Goal: Navigation & Orientation: Find specific page/section

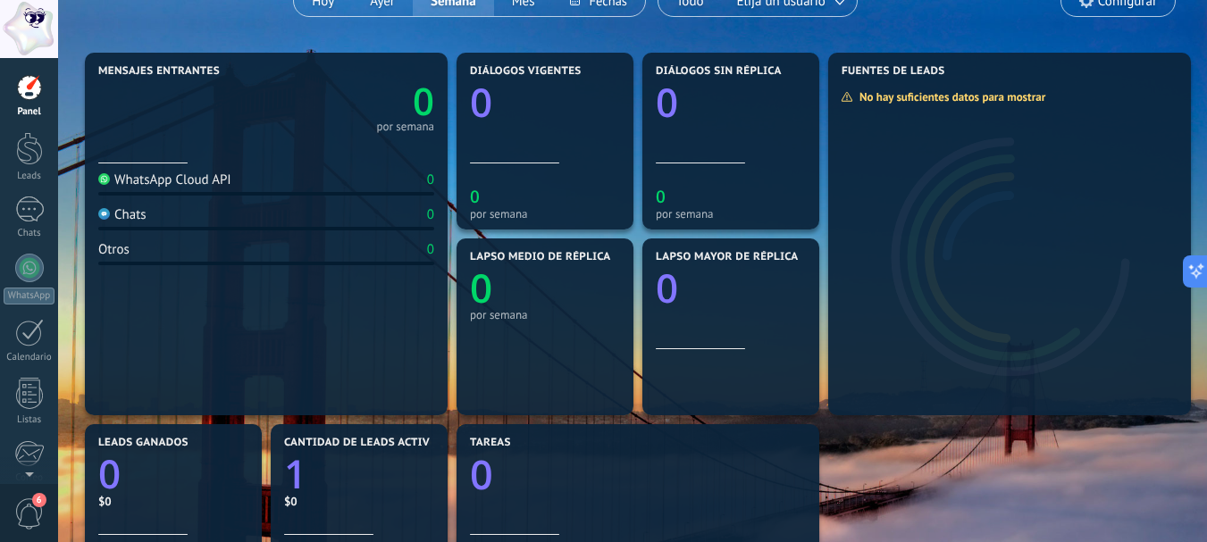
scroll to position [365, 0]
click at [19, 135] on div at bounding box center [29, 148] width 27 height 33
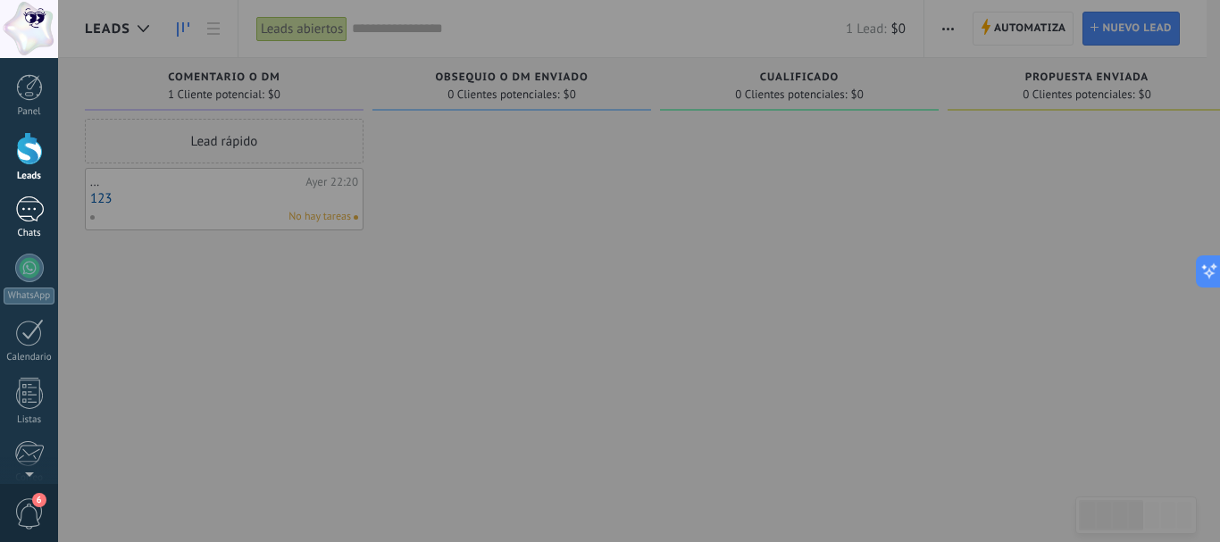
click at [23, 214] on div at bounding box center [29, 209] width 29 height 26
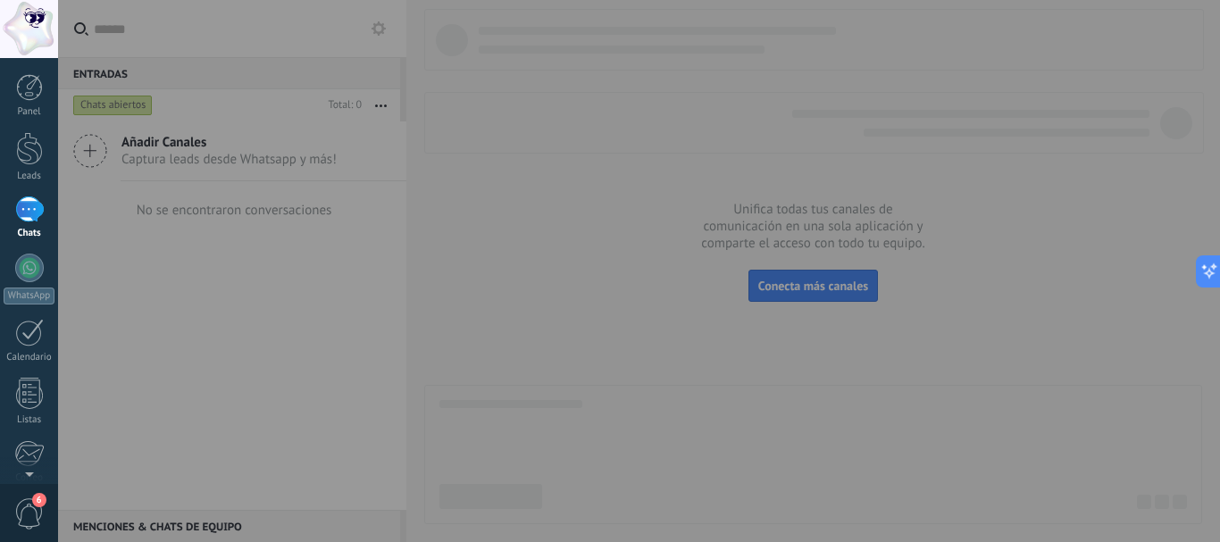
click at [607, 305] on div at bounding box center [668, 271] width 1220 height 542
click at [603, 311] on div at bounding box center [668, 271] width 1220 height 542
click at [602, 312] on div at bounding box center [668, 271] width 1220 height 542
click at [38, 281] on link "WhatsApp" at bounding box center [29, 279] width 58 height 51
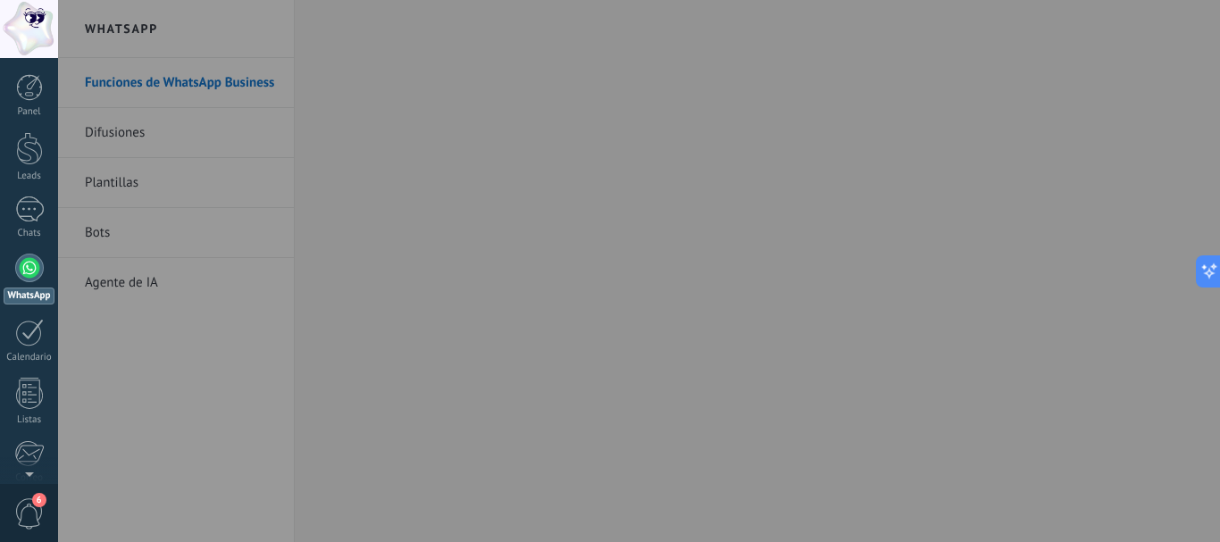
click at [401, 249] on div at bounding box center [668, 271] width 1220 height 542
click at [11, 107] on div "Panel" at bounding box center [30, 112] width 52 height 12
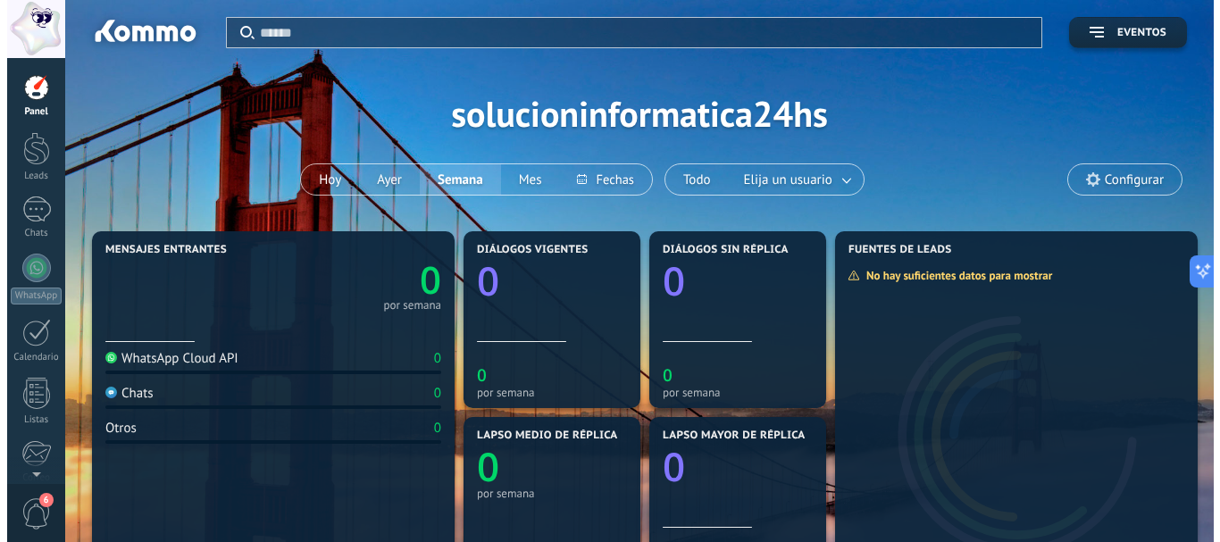
scroll to position [365, 0]
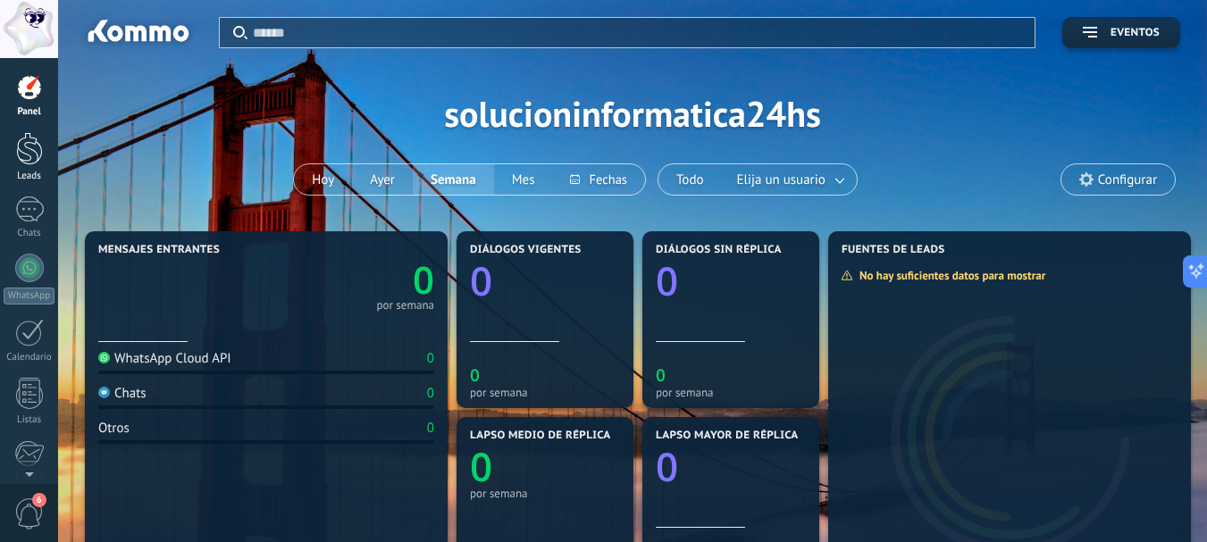
click at [24, 152] on div at bounding box center [29, 148] width 27 height 33
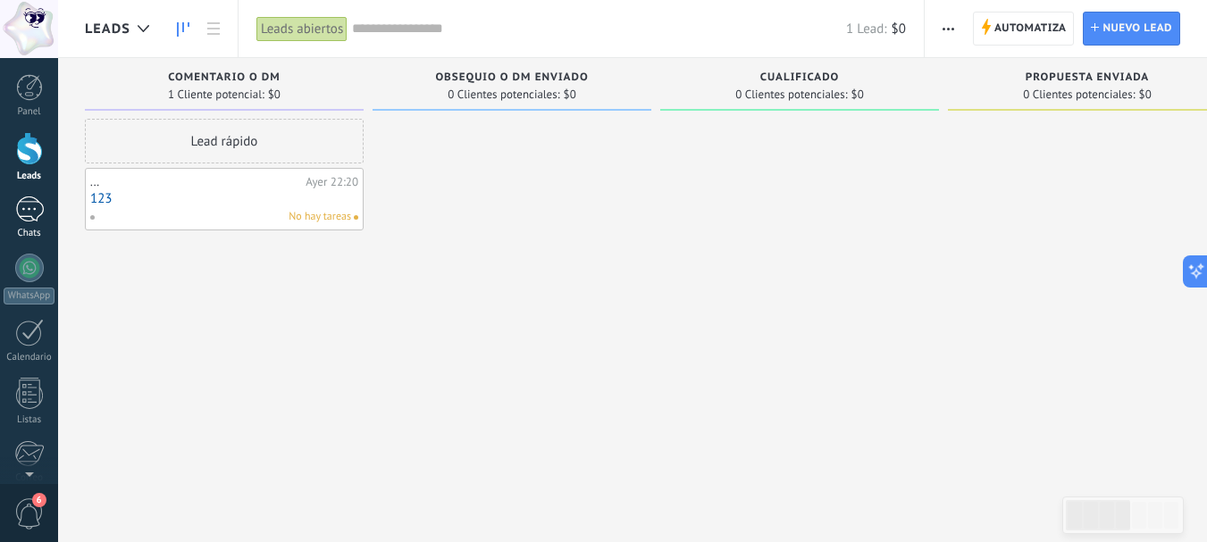
click at [28, 215] on div at bounding box center [29, 209] width 29 height 26
